Goal: Information Seeking & Learning: Learn about a topic

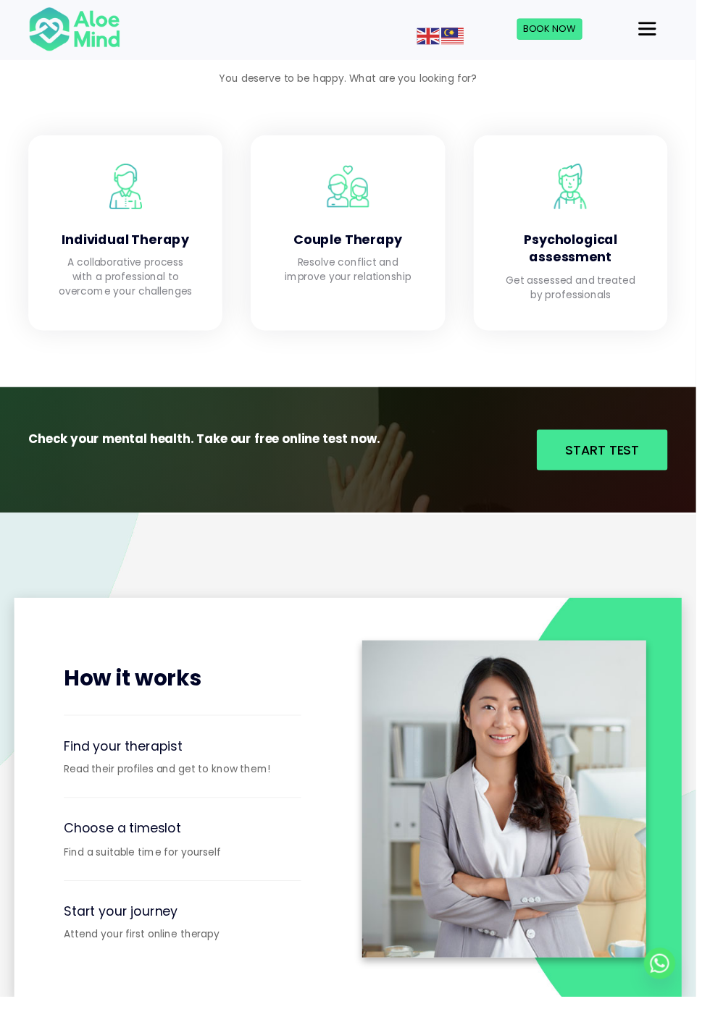
scroll to position [1262, 0]
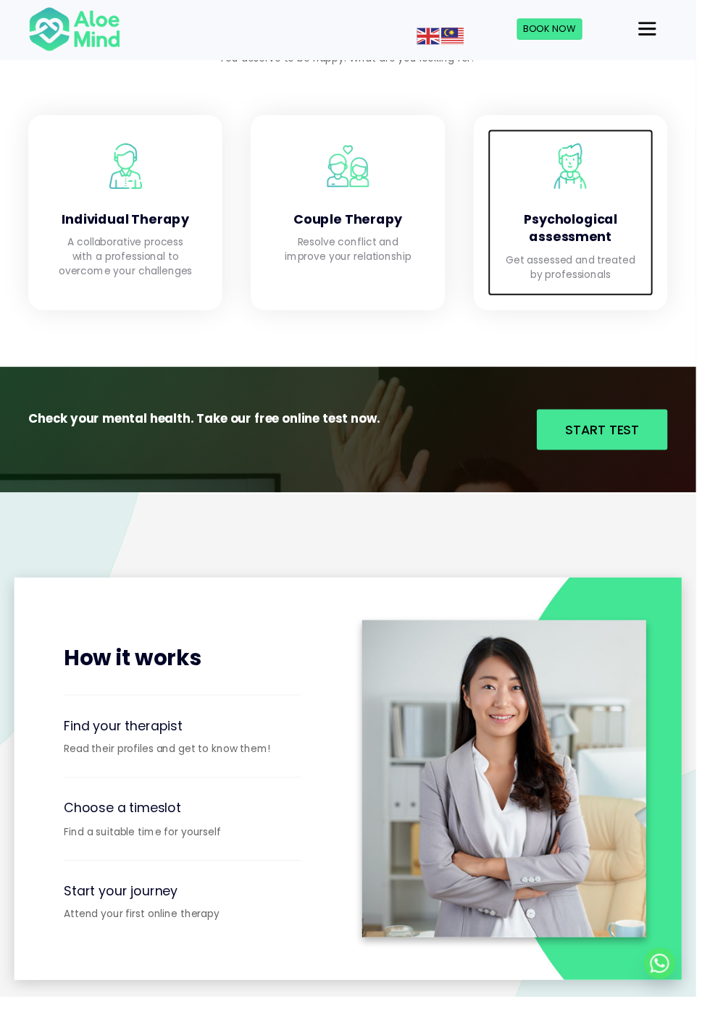
click at [591, 248] on h4 "Psychological assessment" at bounding box center [582, 232] width 140 height 36
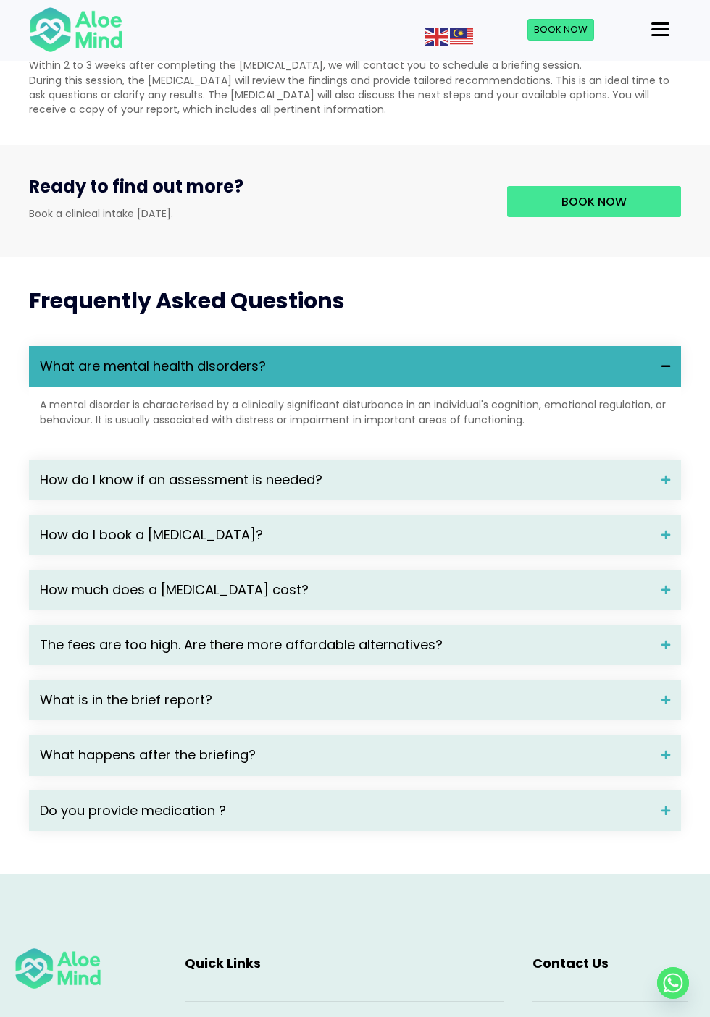
scroll to position [1639, 0]
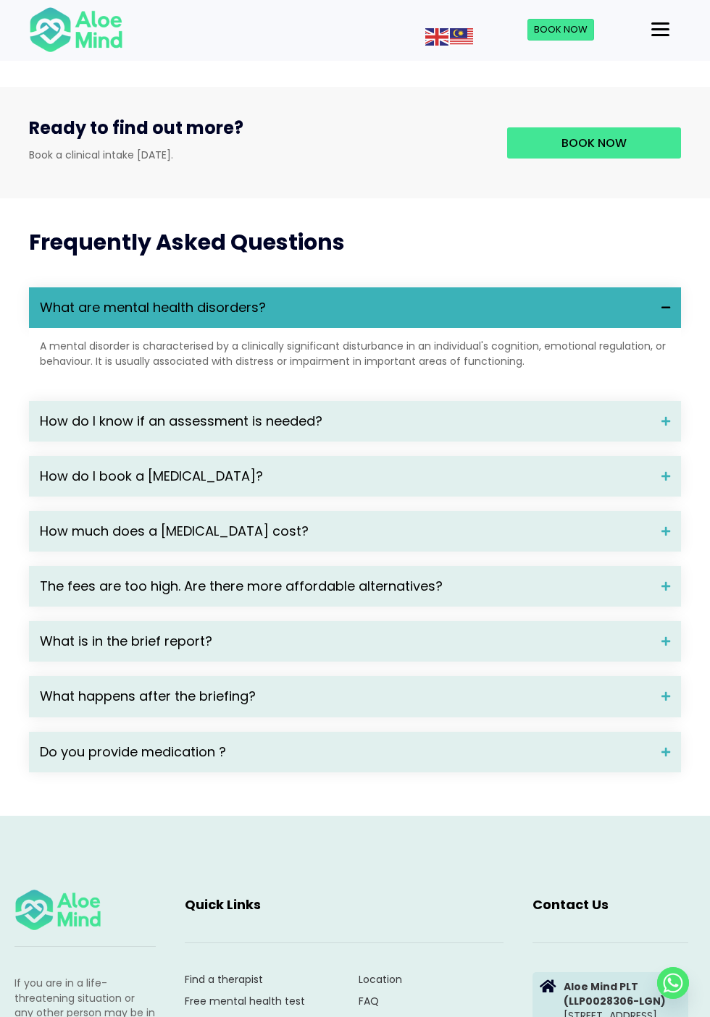
click at [608, 431] on span "How do I know if an assessment is needed?" at bounding box center [345, 421] width 610 height 19
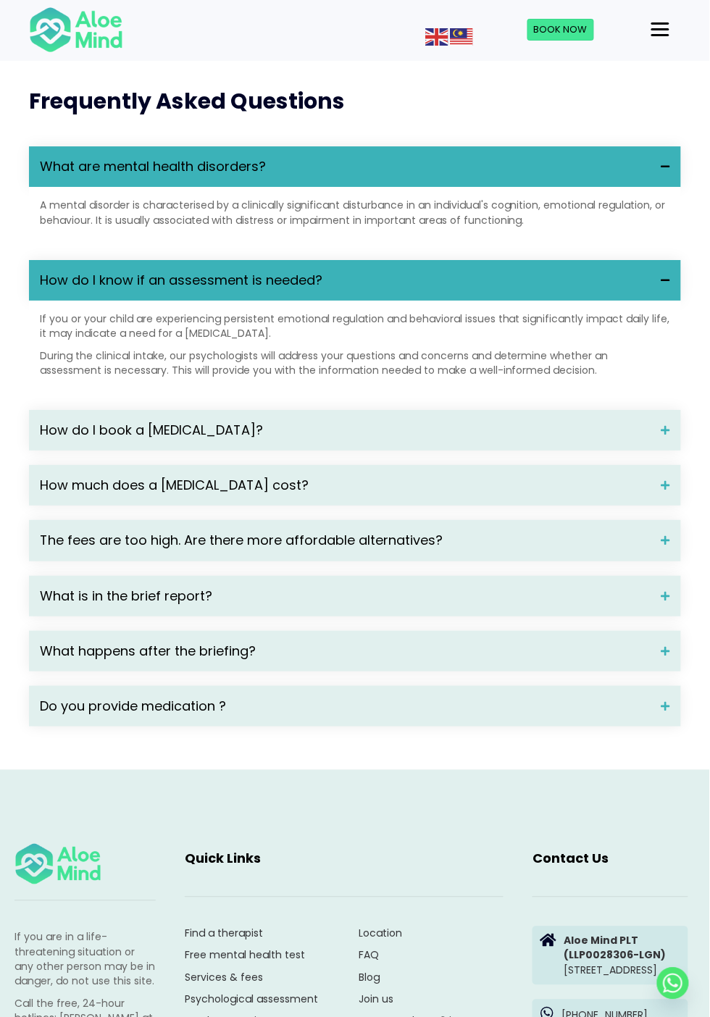
scroll to position [1780, 0]
click at [589, 300] on div "How do I know if an assessment is needed?" at bounding box center [355, 280] width 652 height 41
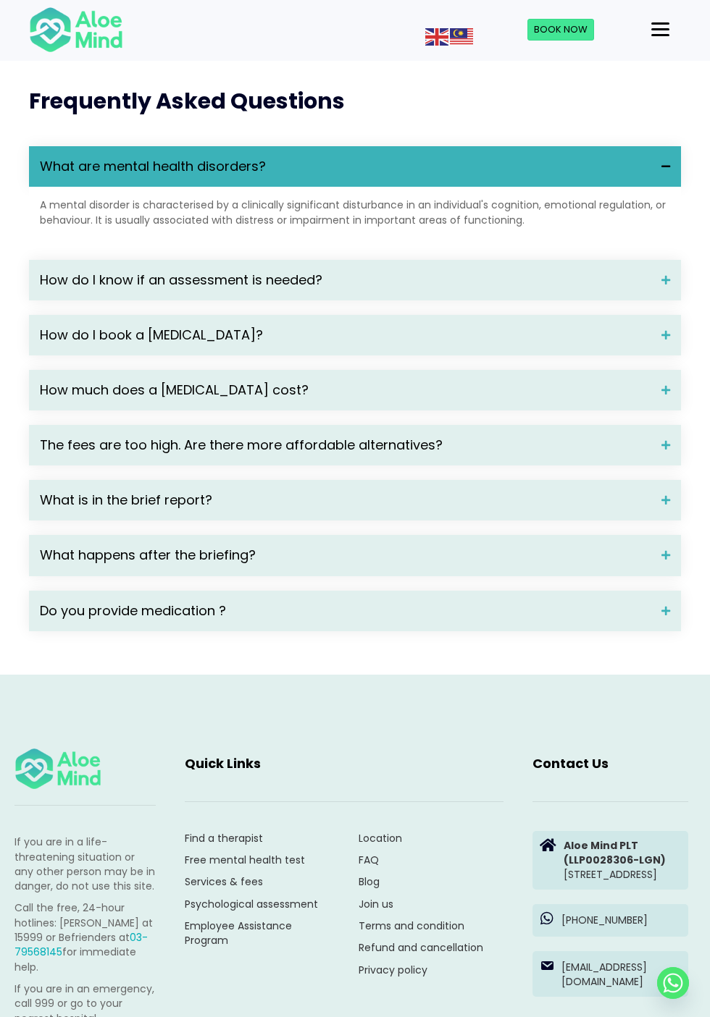
click at [582, 400] on span "How much does a psychological assessment cost?" at bounding box center [345, 390] width 610 height 19
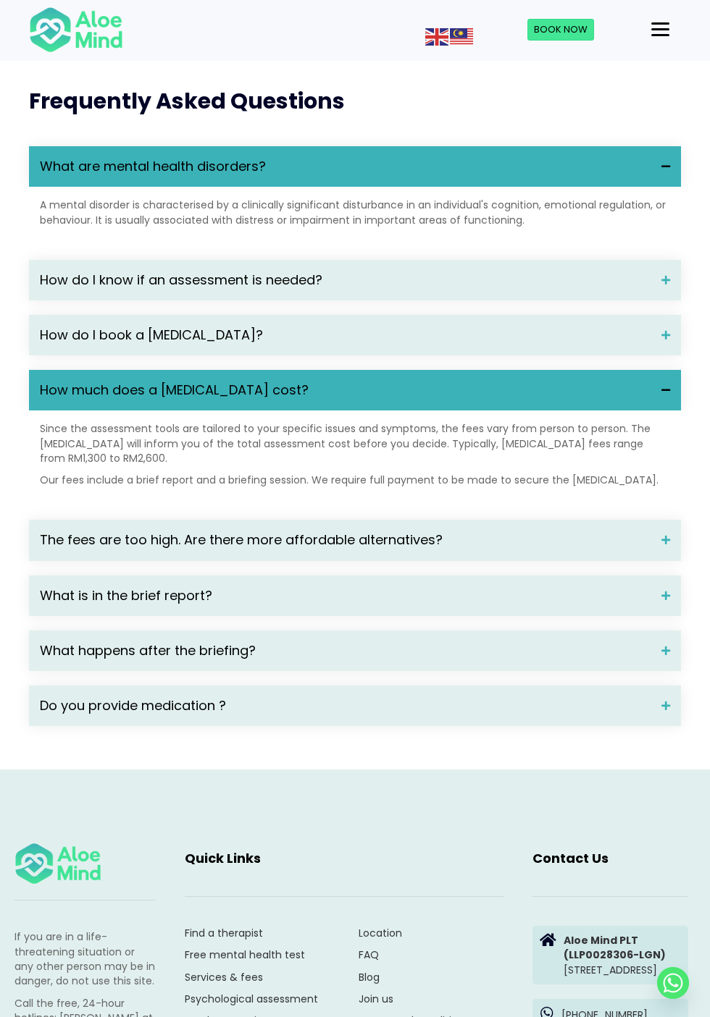
click at [582, 400] on span "How much does a psychological assessment cost?" at bounding box center [345, 390] width 610 height 19
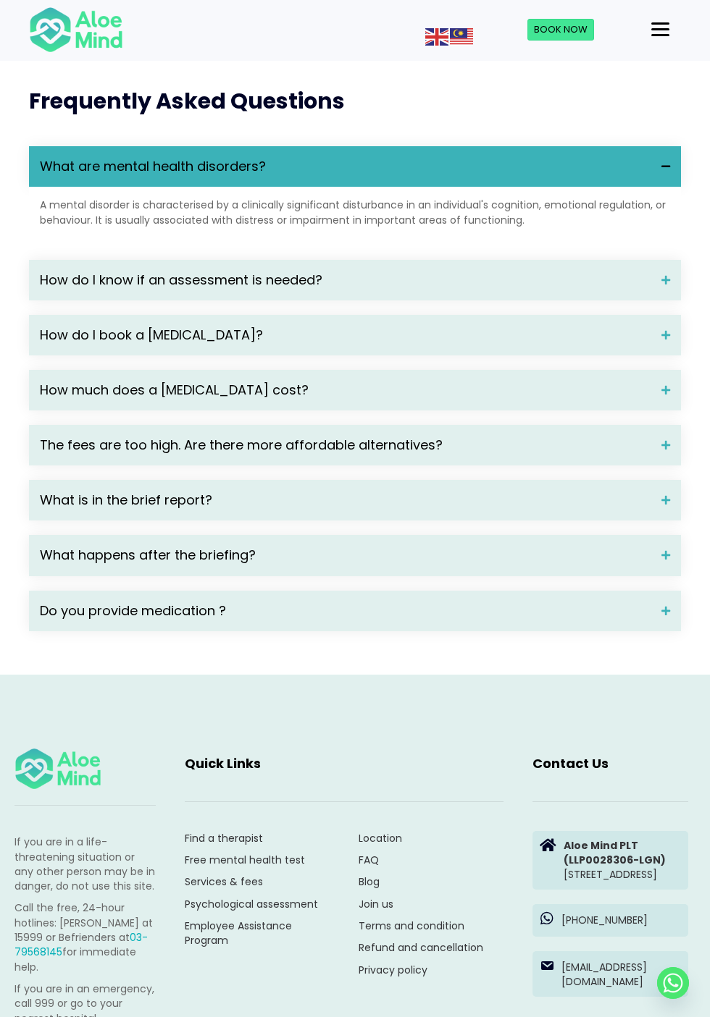
click at [594, 455] on span "The fees are too high. Are there more affordable alternatives?" at bounding box center [345, 445] width 610 height 19
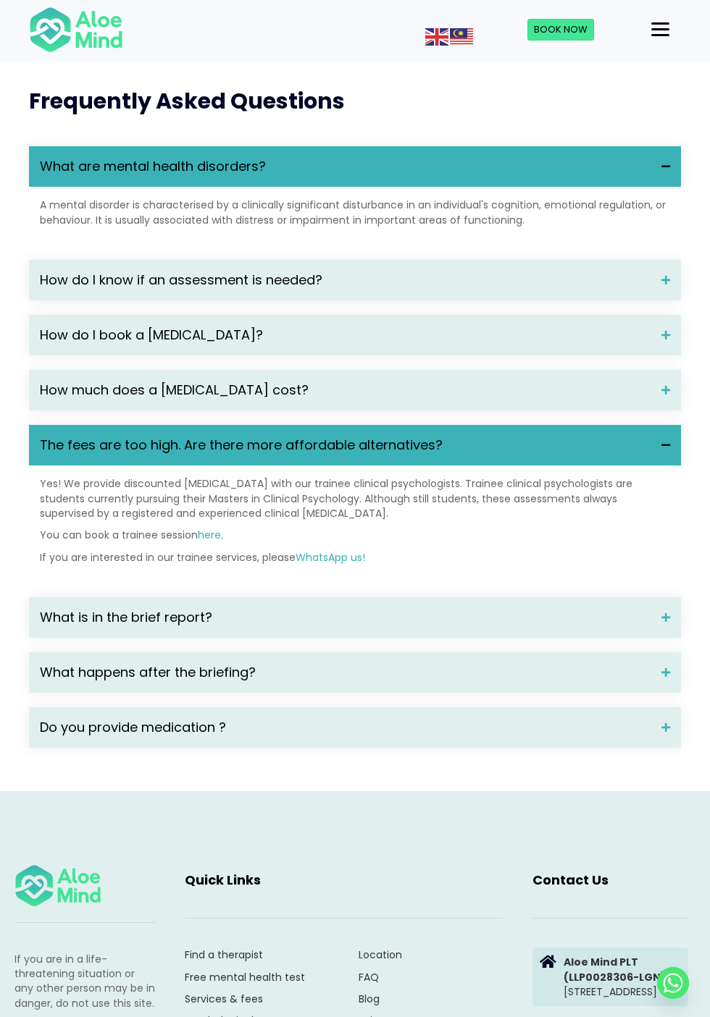
click at [594, 455] on span "The fees are too high. Are there more affordable alternatives?" at bounding box center [345, 445] width 610 height 19
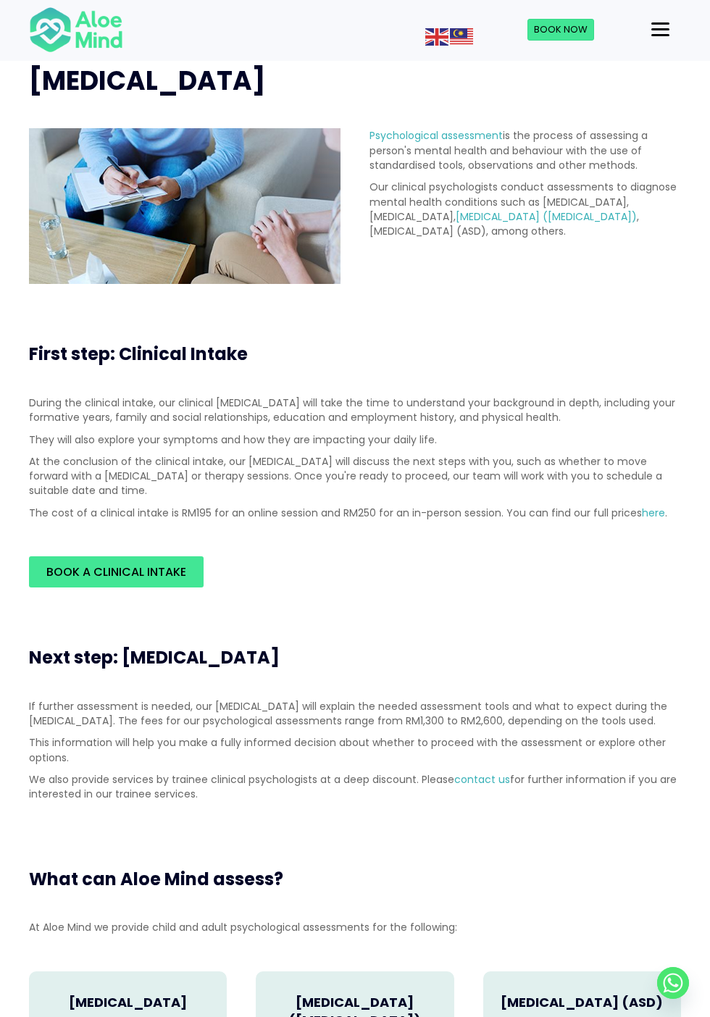
scroll to position [0, 0]
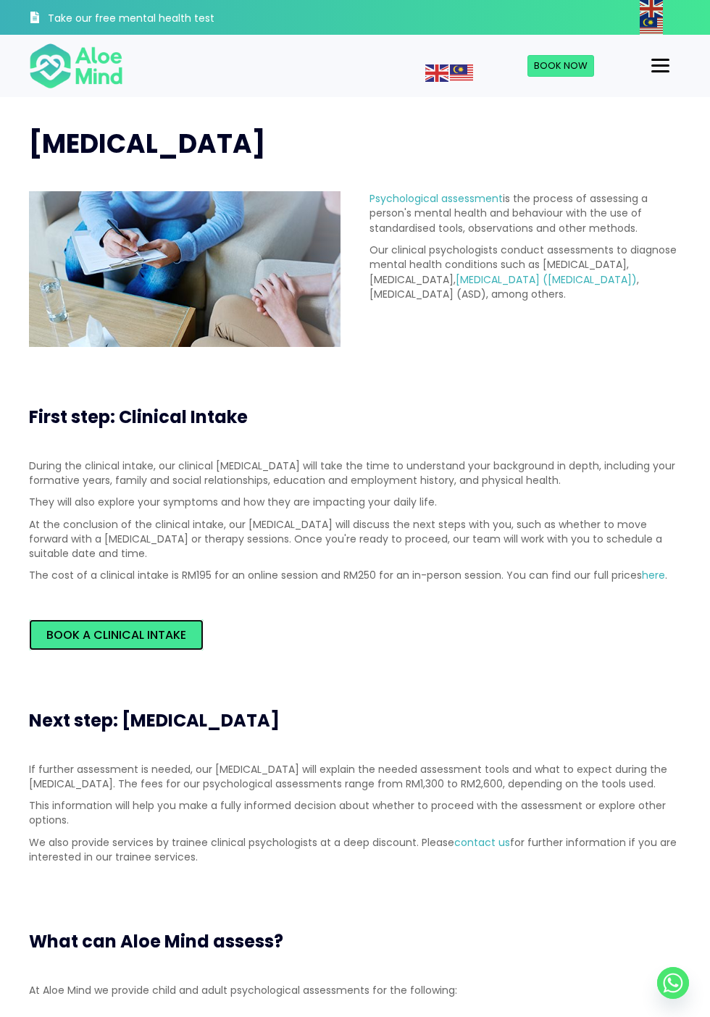
click at [176, 628] on span "Book a Clinical Intake" at bounding box center [116, 634] width 140 height 17
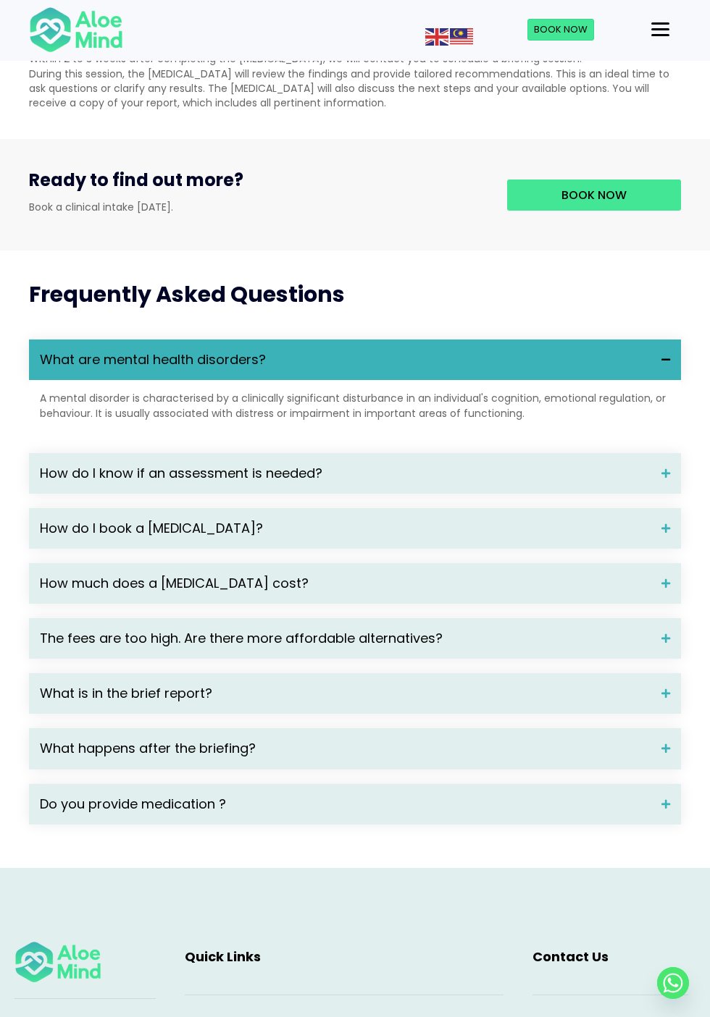
scroll to position [1589, 0]
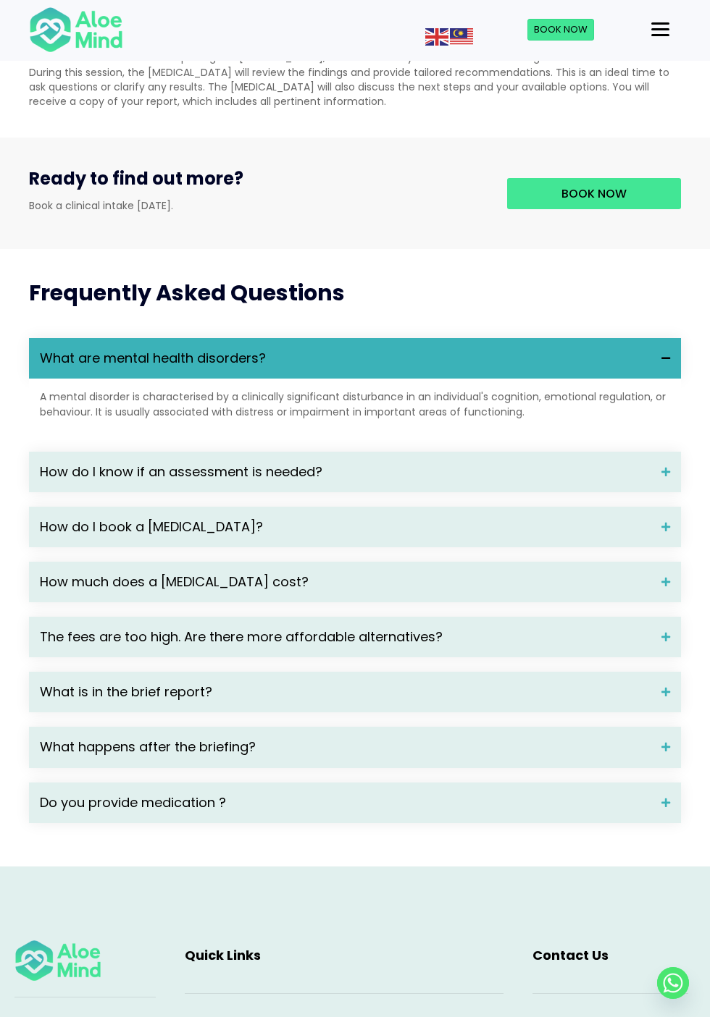
click at [636, 702] on span "What is in the brief report?" at bounding box center [345, 692] width 610 height 19
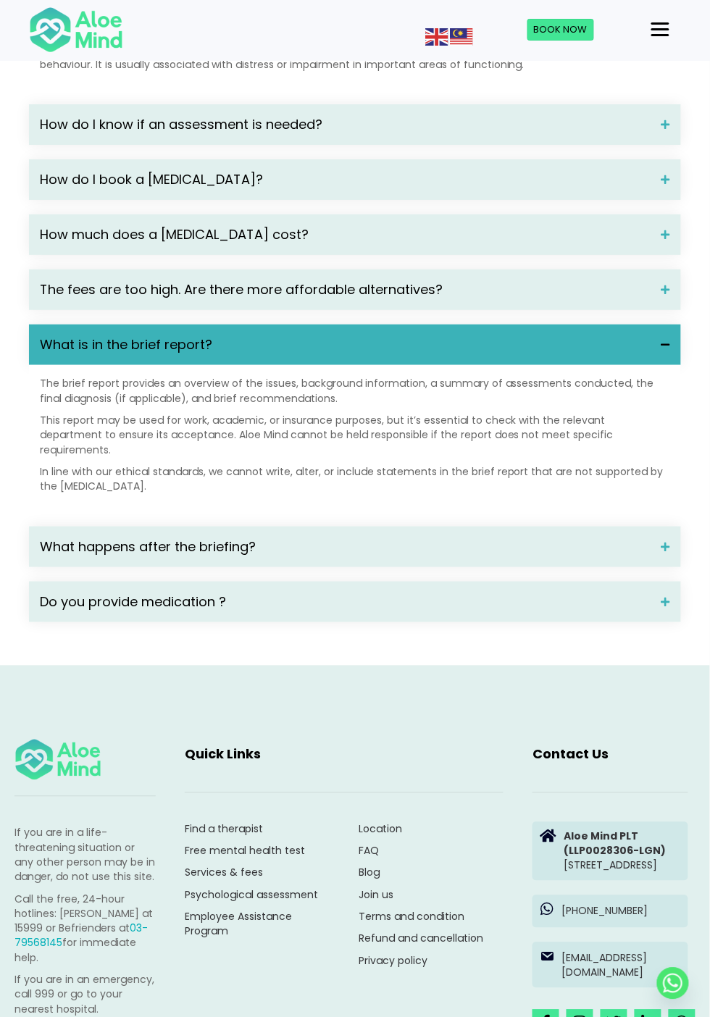
scroll to position [1939, 0]
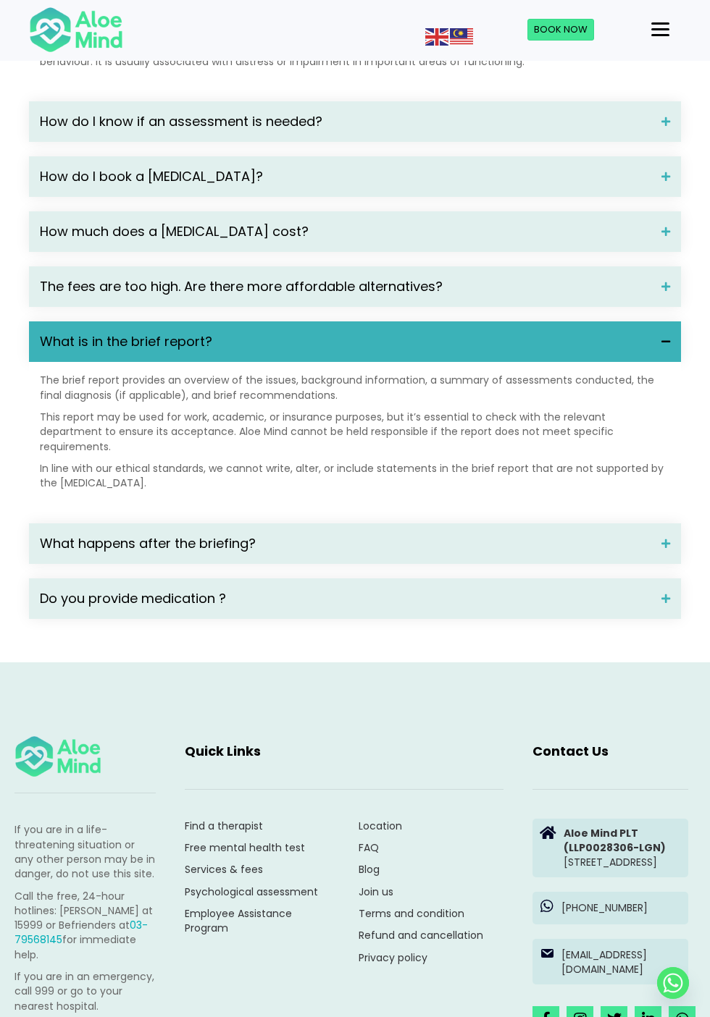
click at [607, 561] on div "What happens after the briefing?" at bounding box center [355, 544] width 652 height 41
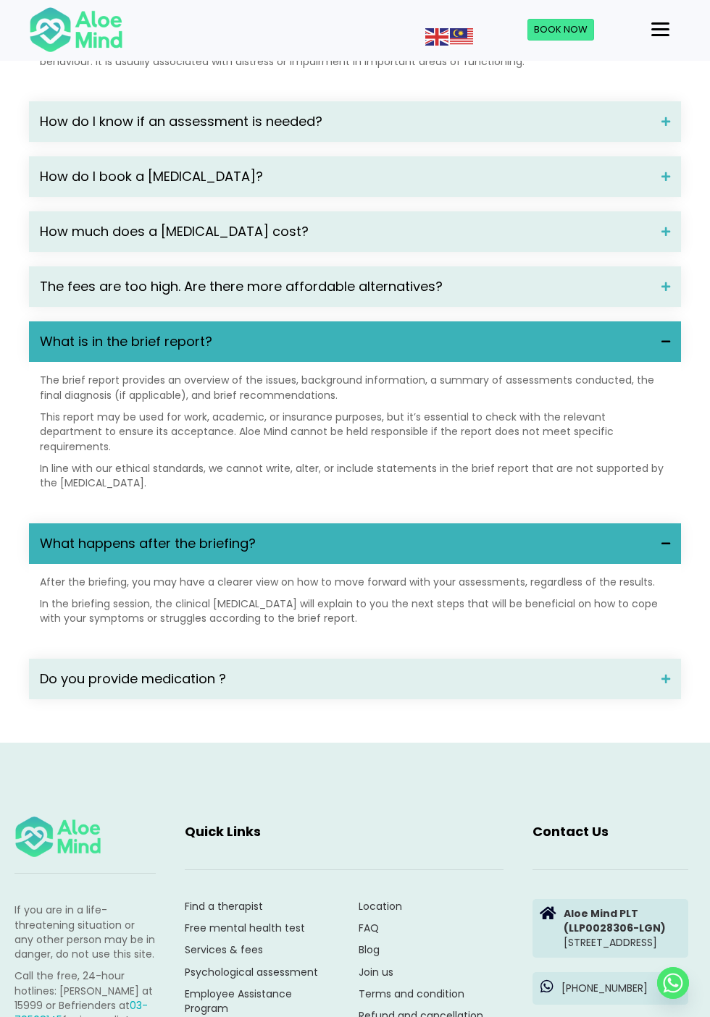
click at [613, 681] on span "Do you provide medication ?" at bounding box center [345, 679] width 610 height 19
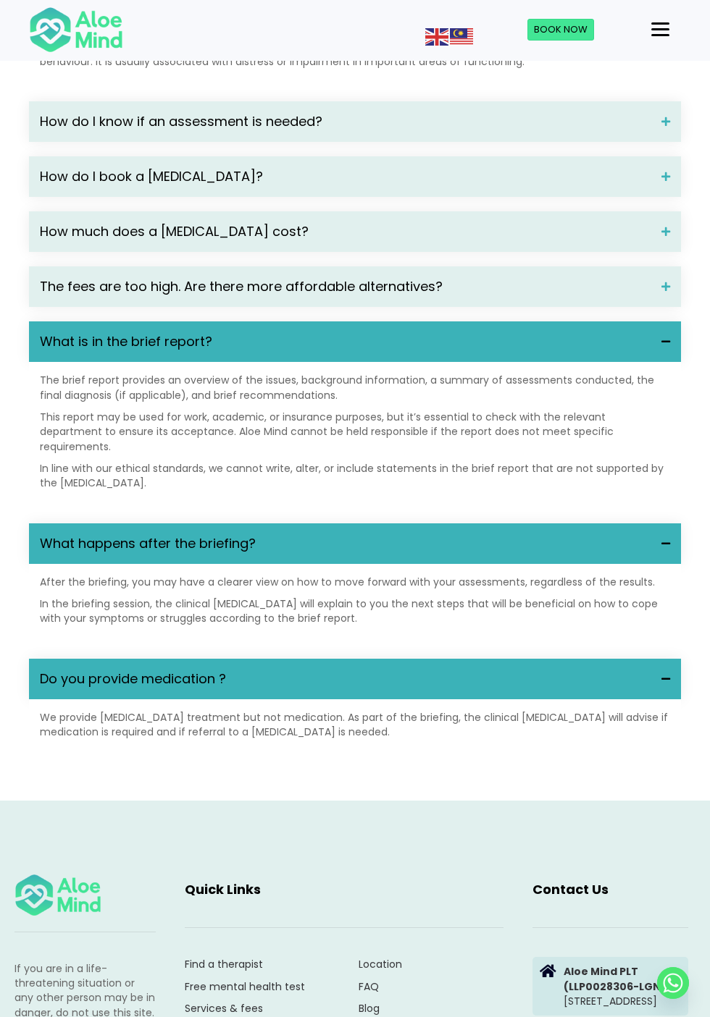
click at [615, 681] on span "Do you provide medication ?" at bounding box center [345, 679] width 610 height 19
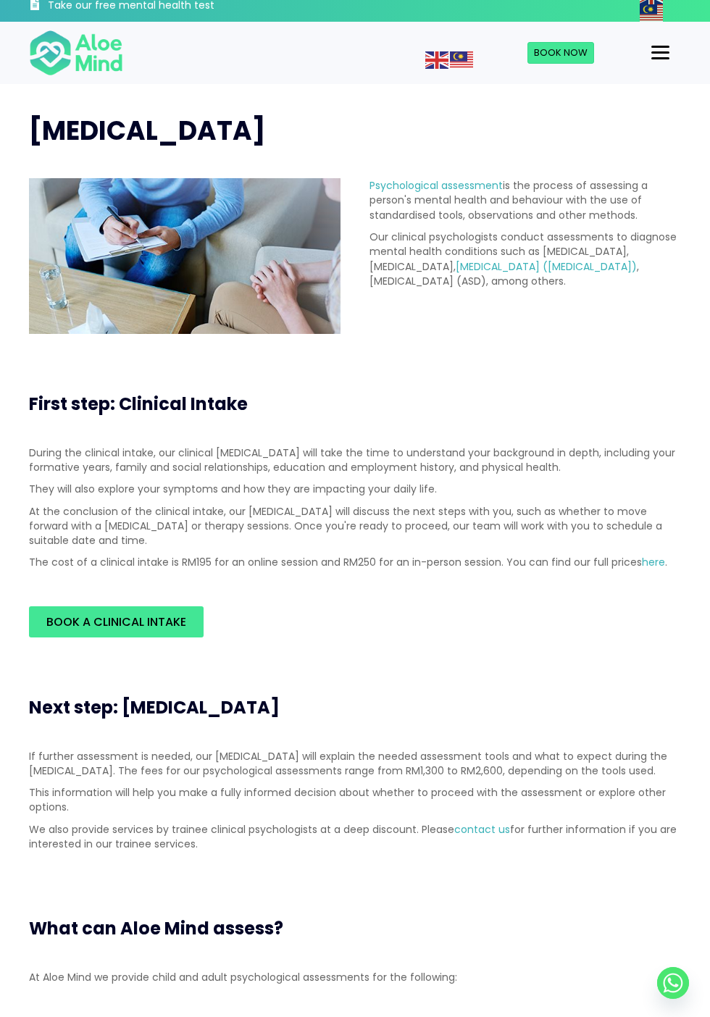
scroll to position [11, 0]
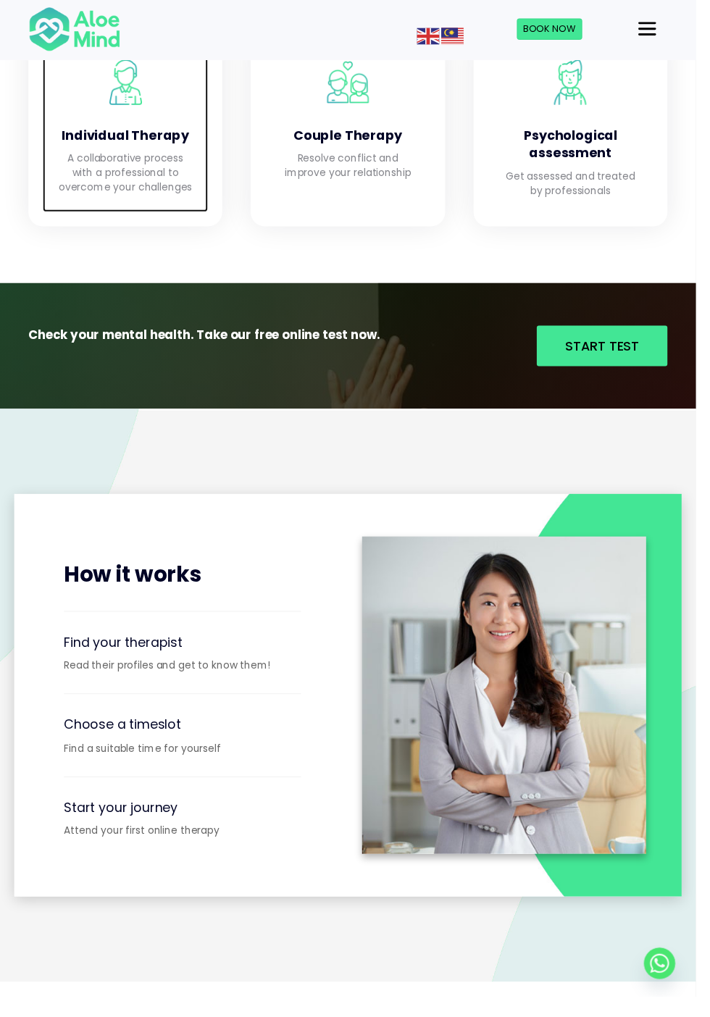
click at [129, 174] on p "A collaborative process with a professional to overcome your challenges" at bounding box center [128, 176] width 140 height 44
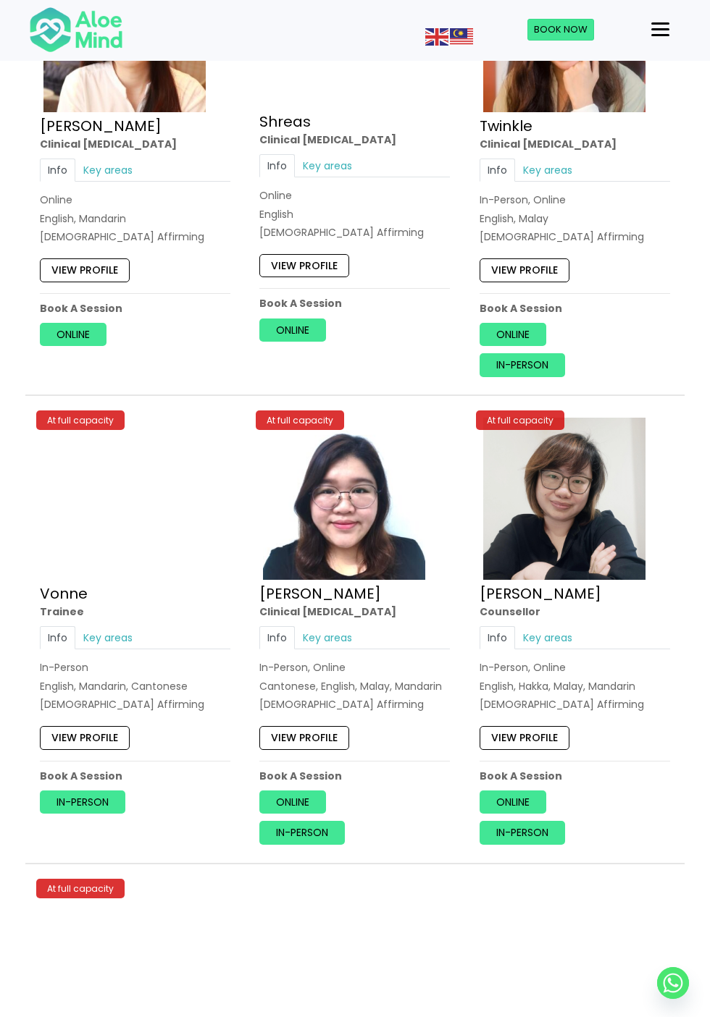
scroll to position [4646, 0]
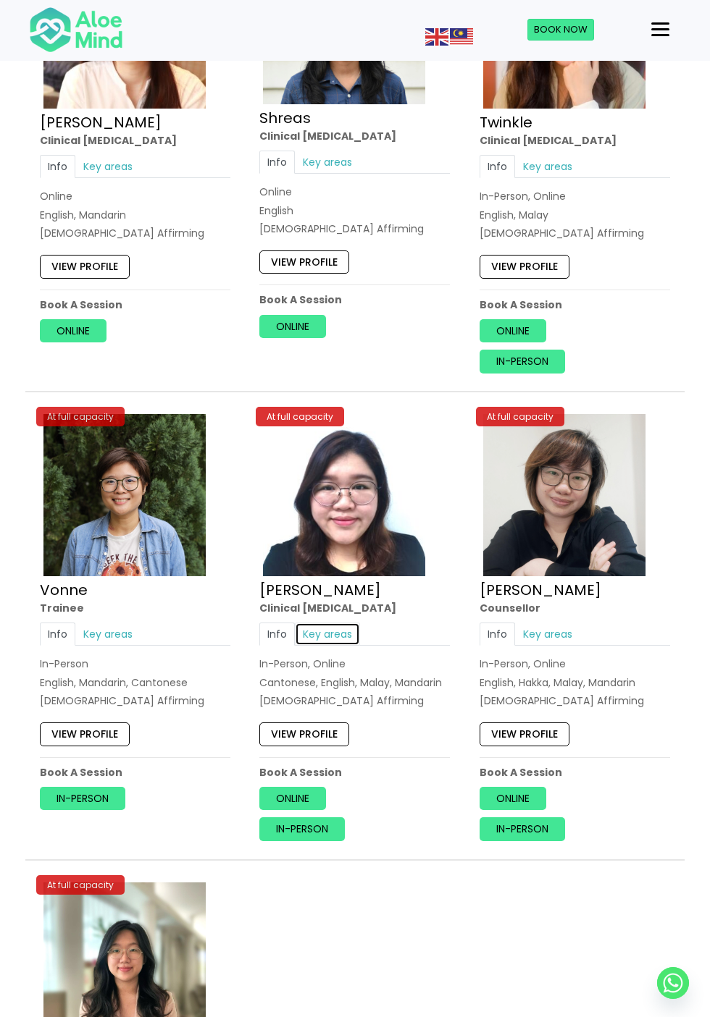
click at [329, 628] on link "Key areas" at bounding box center [327, 634] width 65 height 23
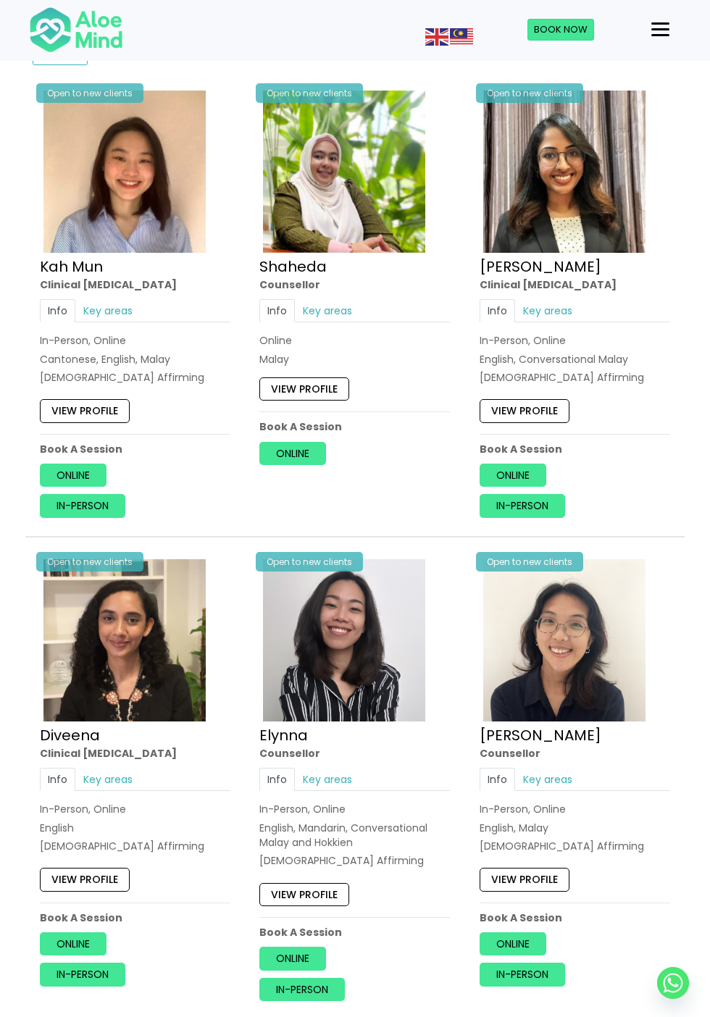
scroll to position [705, 0]
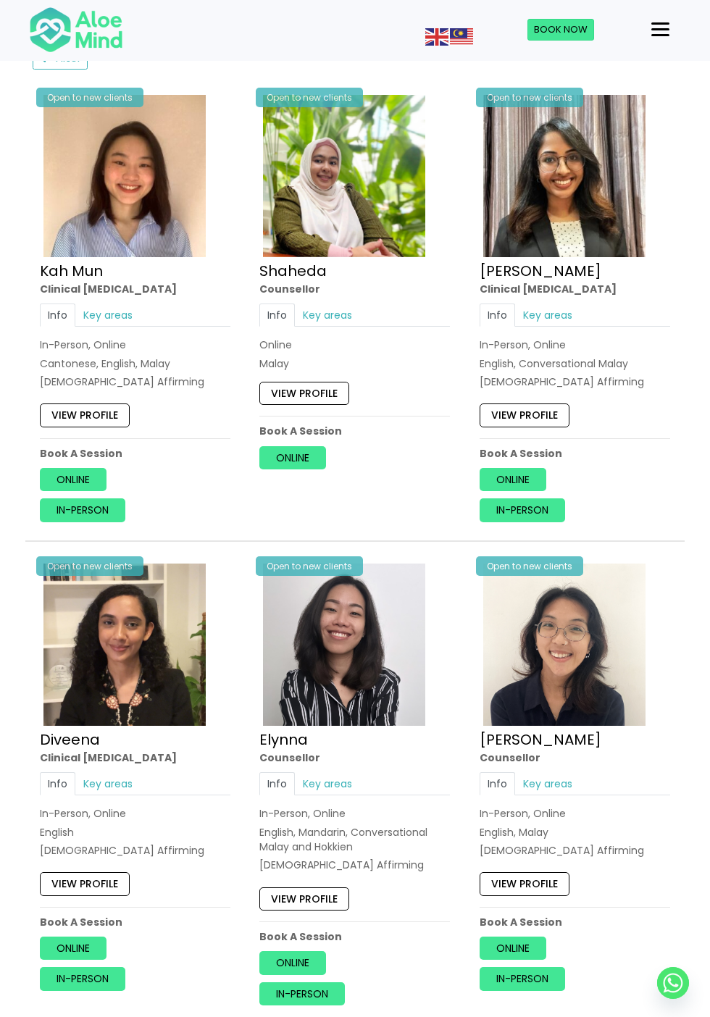
click at [655, 30] on div "Menu" at bounding box center [660, 29] width 18 height 2
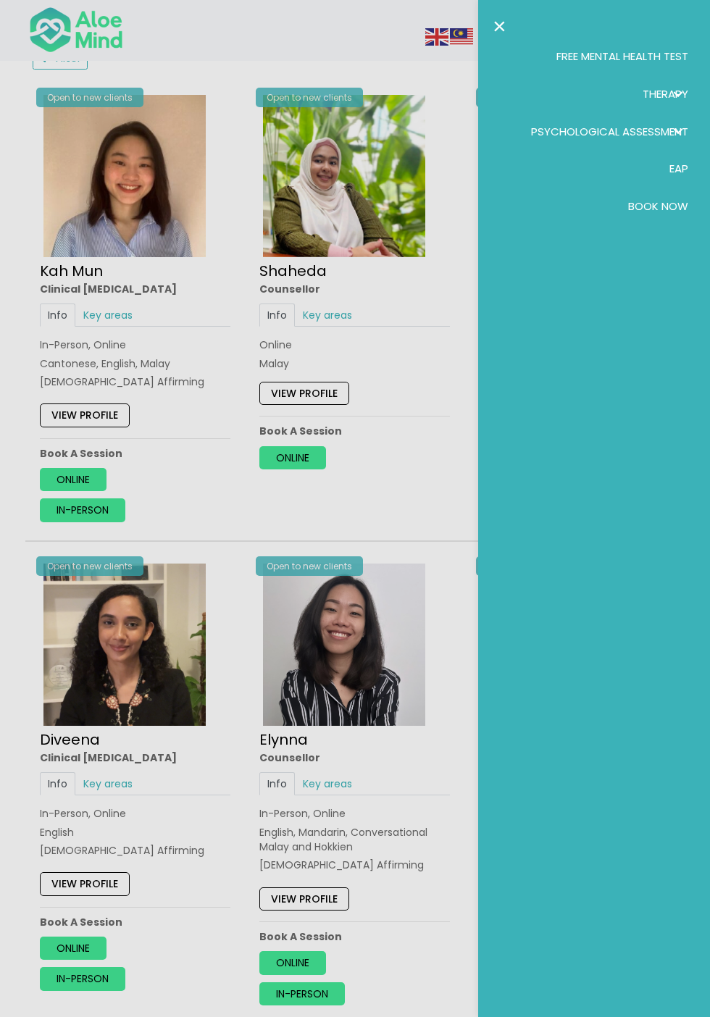
click at [382, 424] on div at bounding box center [355, 508] width 710 height 1017
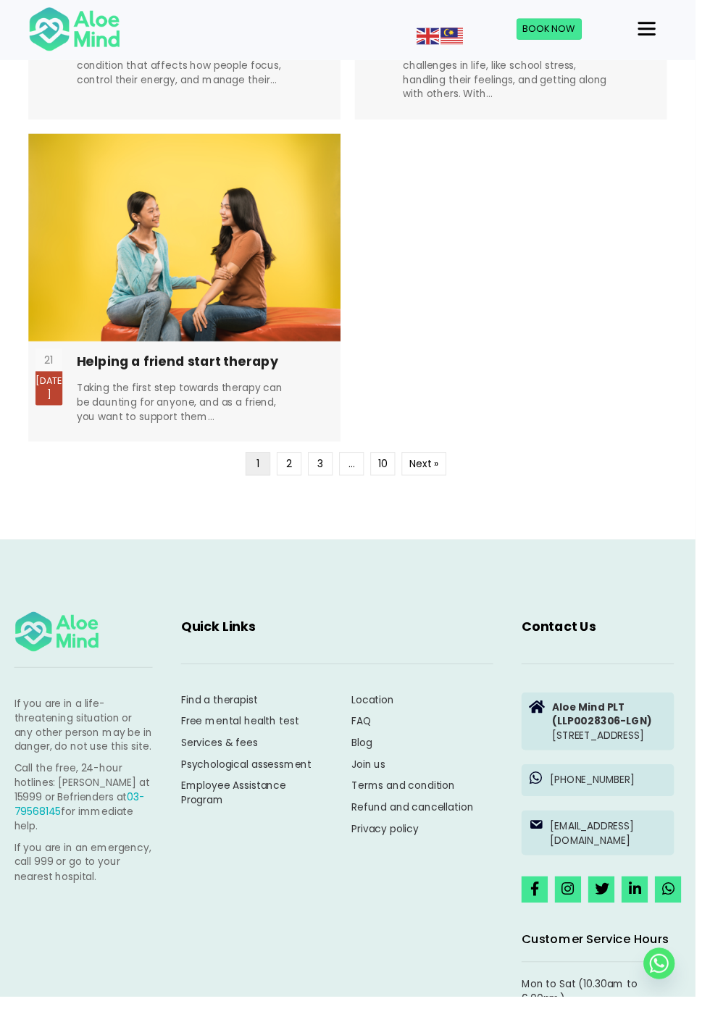
scroll to position [3835, 0]
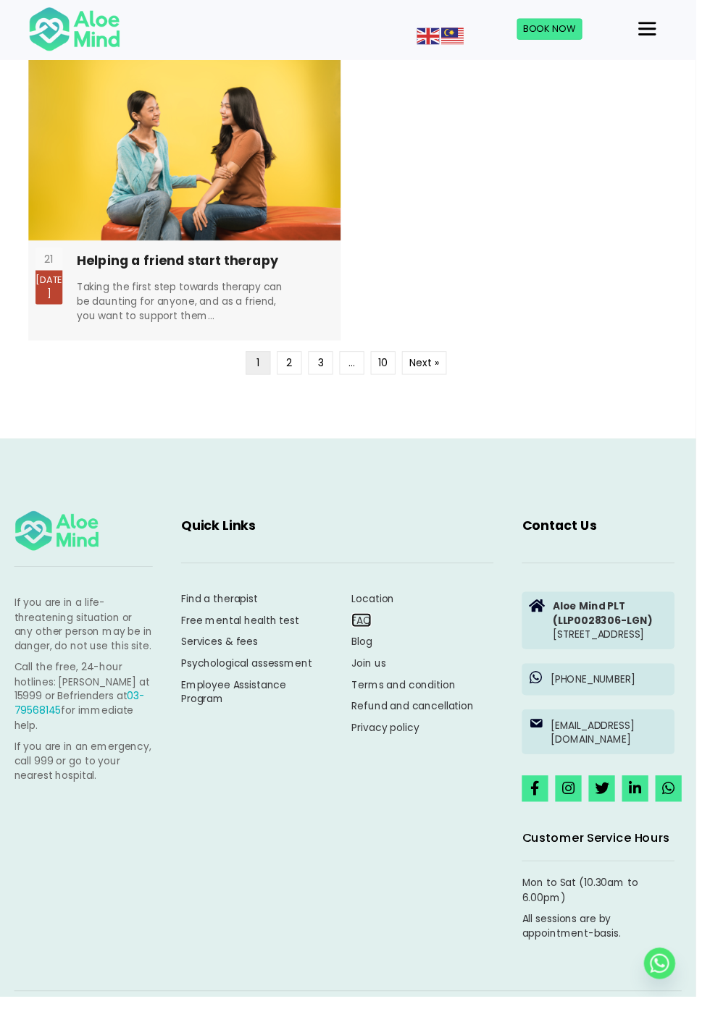
click at [361, 634] on link "FAQ" at bounding box center [368, 633] width 20 height 14
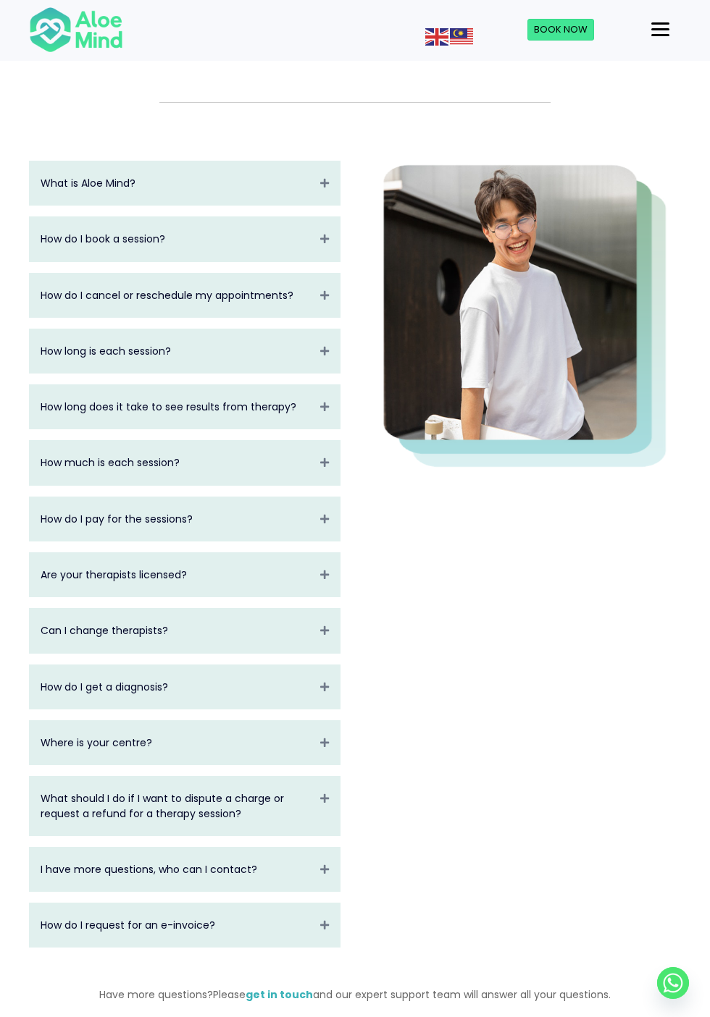
scroll to position [122, 0]
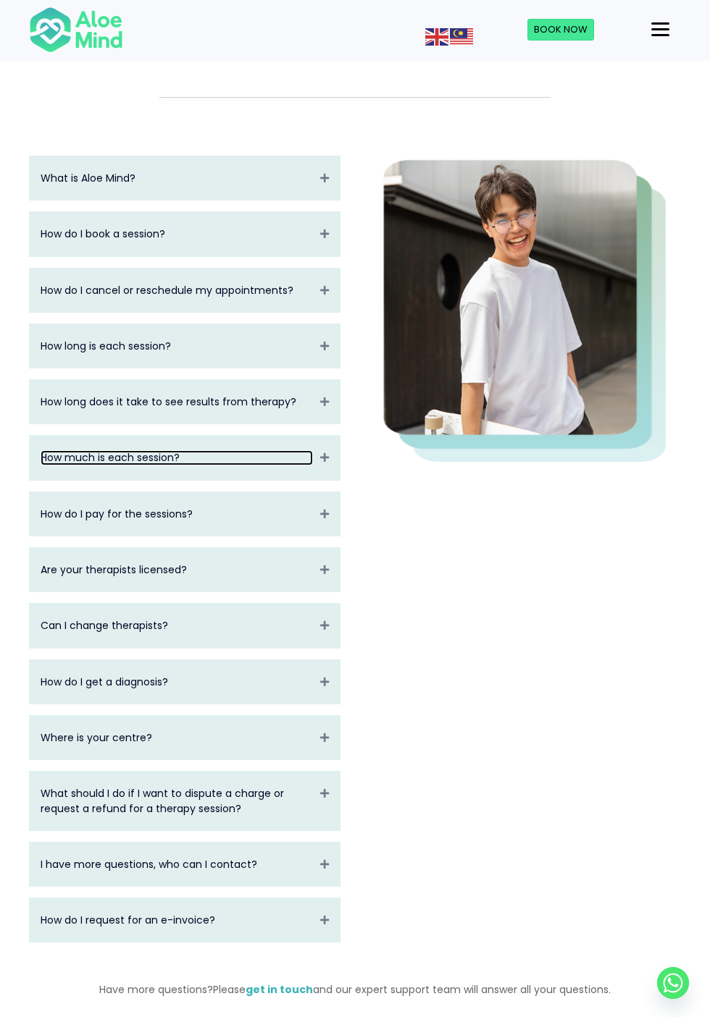
click at [279, 450] on link "How much is each session?" at bounding box center [177, 457] width 272 height 14
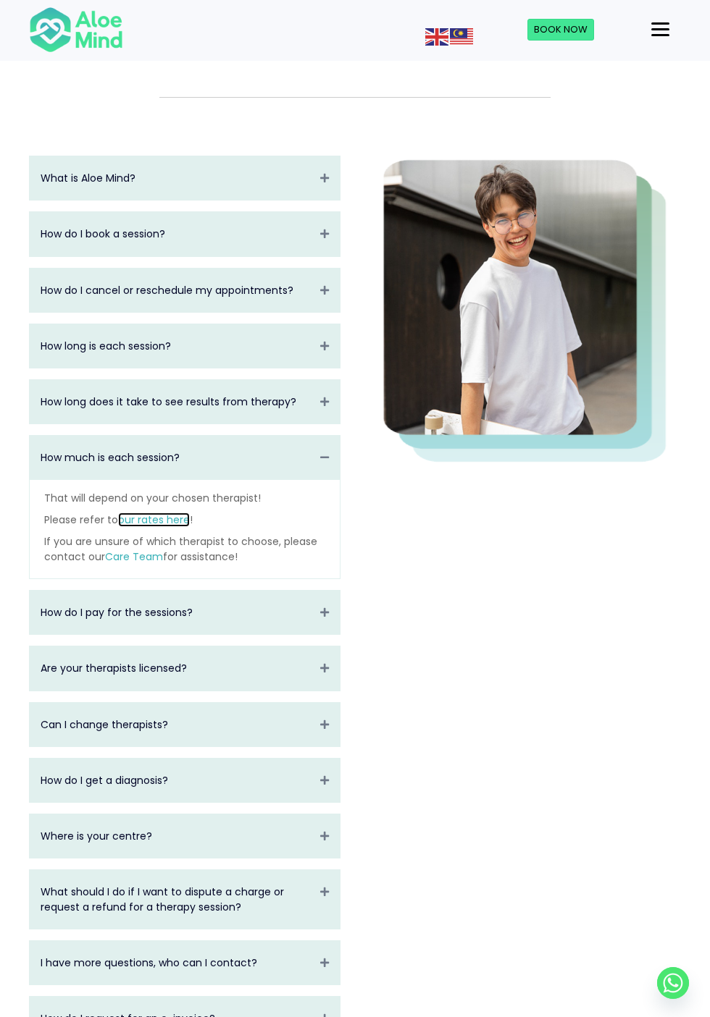
click at [161, 522] on link "our rates here" at bounding box center [154, 520] width 72 height 14
